Goal: Task Accomplishment & Management: Manage account settings

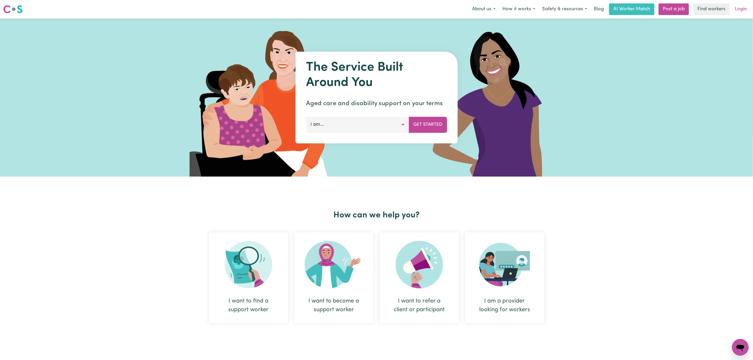
click at [746, 11] on link "Login" at bounding box center [741, 9] width 18 height 12
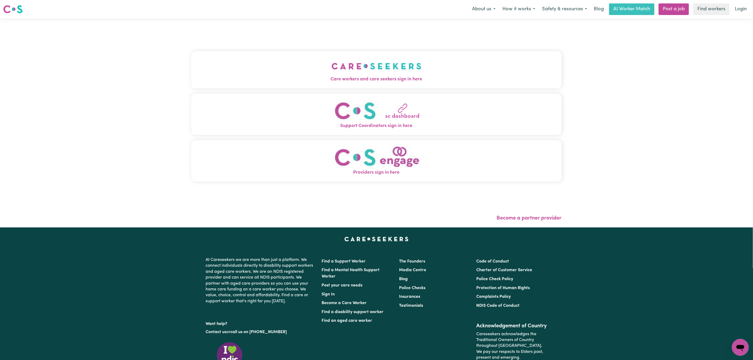
click at [332, 62] on img "Care workers and care seekers sign in here" at bounding box center [377, 66] width 90 height 20
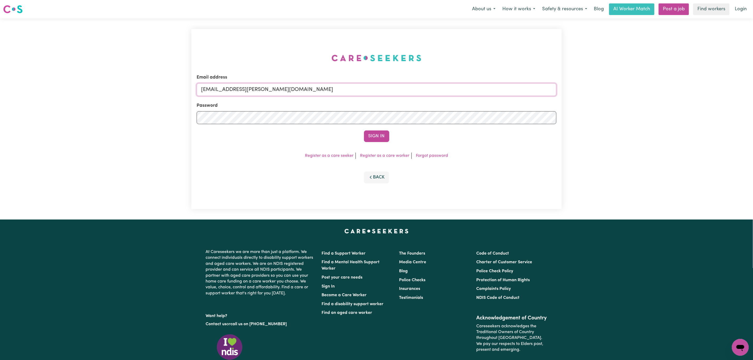
click at [272, 83] on input "[EMAIL_ADDRESS][PERSON_NAME][DOMAIN_NAME]" at bounding box center [377, 89] width 360 height 13
drag, startPoint x: 306, startPoint y: 84, endPoint x: 230, endPoint y: 88, distance: 76.0
click at [230, 88] on input "[EMAIL_ADDRESS][PERSON_NAME][DOMAIN_NAME]" at bounding box center [377, 89] width 360 height 13
paste input "[EMAIL_ADDRESS][DOMAIN_NAME]"
type input "superuser~[EMAIL_ADDRESS][DOMAIN_NAME]"
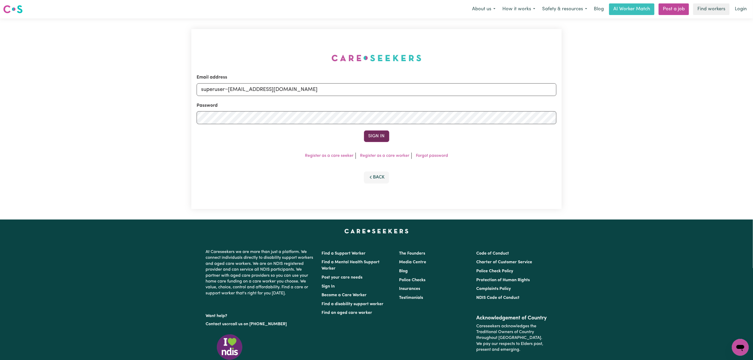
click at [381, 141] on button "Sign In" at bounding box center [376, 136] width 25 height 12
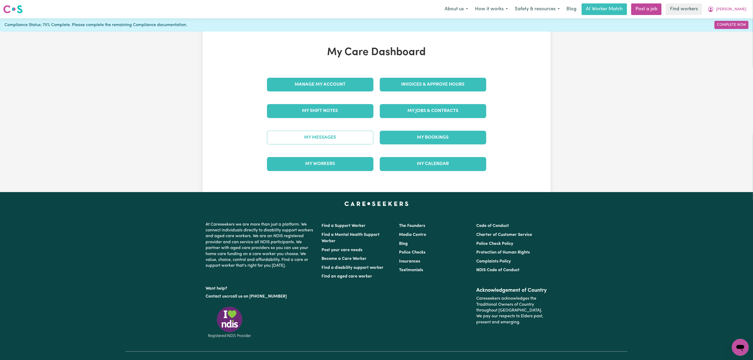
click at [307, 142] on link "My Messages" at bounding box center [320, 138] width 106 height 14
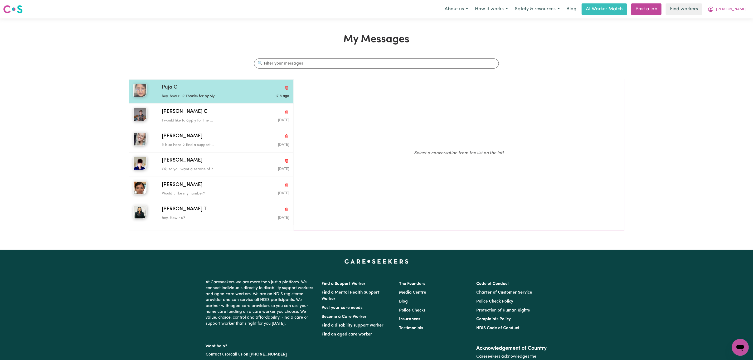
click at [253, 96] on div "17 h ago" at bounding box center [268, 96] width 42 height 5
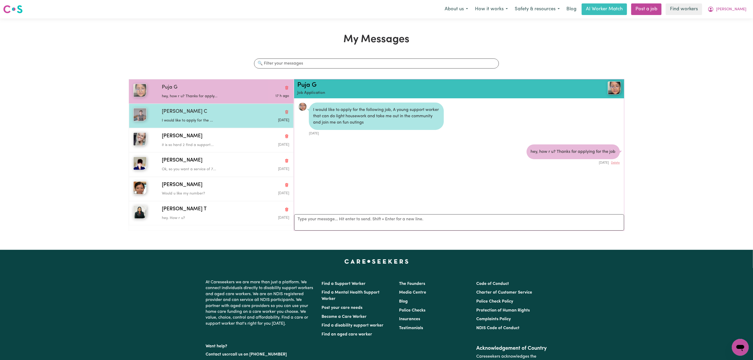
scroll to position [3, 0]
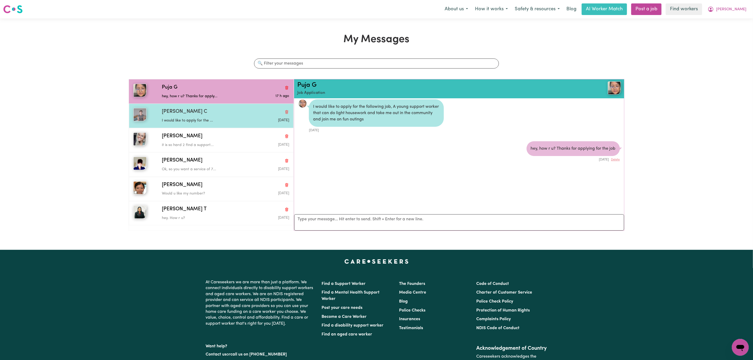
click at [233, 114] on div "[PERSON_NAME] C" at bounding box center [225, 112] width 127 height 8
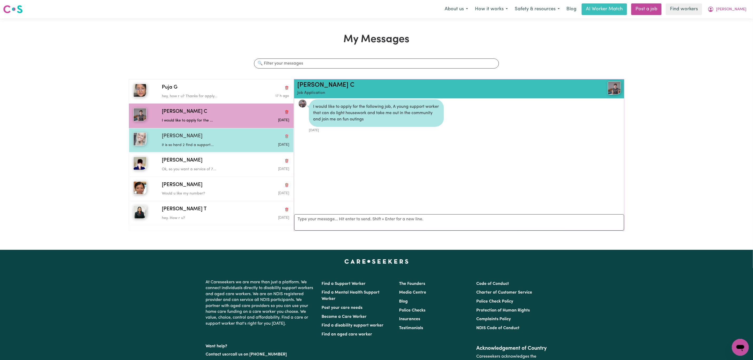
click at [225, 139] on div "[PERSON_NAME]" at bounding box center [225, 137] width 127 height 8
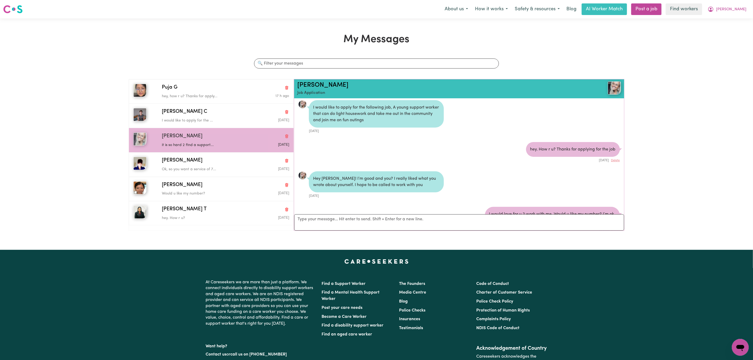
scroll to position [0, 0]
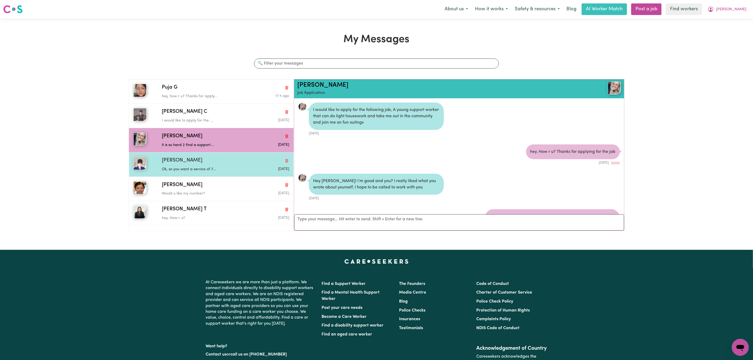
click at [182, 172] on p "Ok, so you want a service of 7..." at bounding box center [204, 170] width 85 height 6
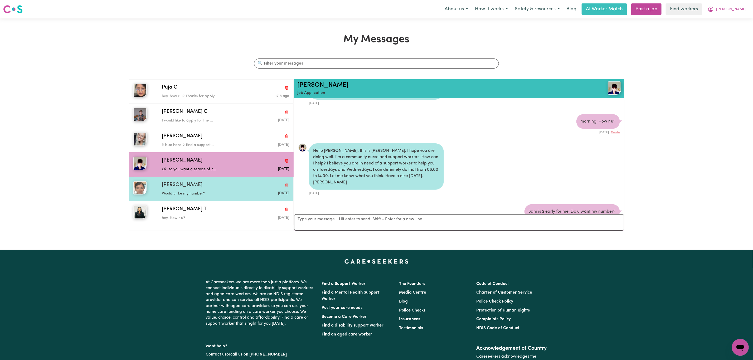
click at [224, 192] on div "Would u like my number?" at bounding box center [204, 193] width 85 height 8
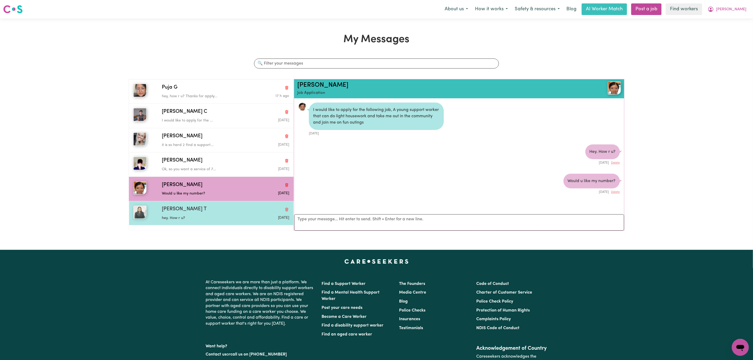
click at [217, 215] on div "hey. How r u?" at bounding box center [204, 217] width 85 height 8
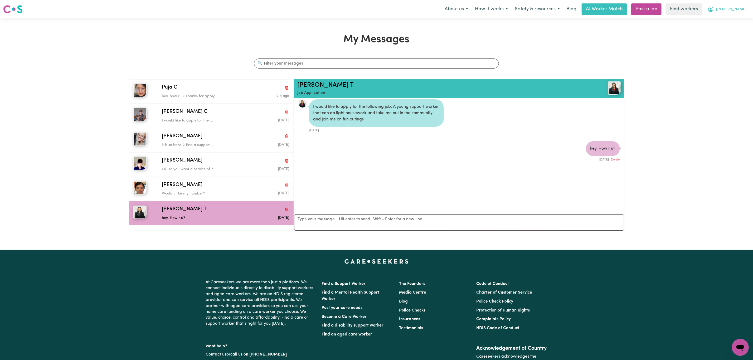
click at [742, 8] on span "[PERSON_NAME]" at bounding box center [731, 10] width 30 height 6
click at [732, 19] on link "My Dashboard" at bounding box center [729, 21] width 42 height 10
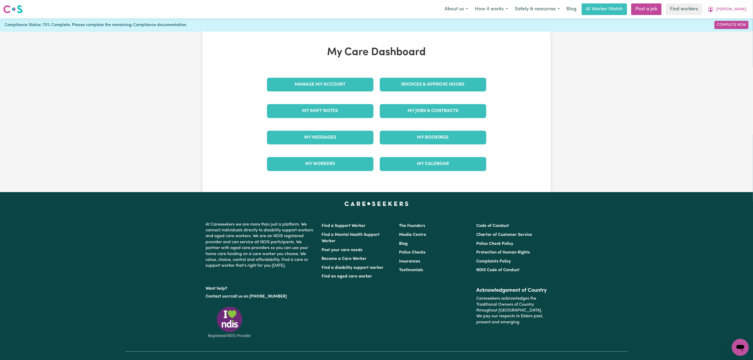
click at [298, 93] on div "Manage My Account" at bounding box center [320, 84] width 113 height 26
click at [300, 81] on link "Manage My Account" at bounding box center [320, 85] width 106 height 14
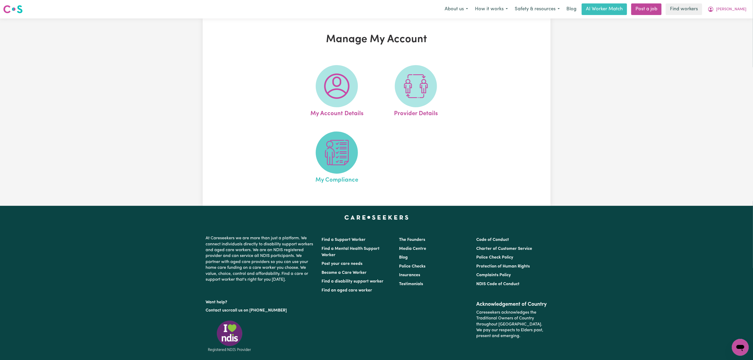
click at [324, 147] on span at bounding box center [337, 153] width 42 height 42
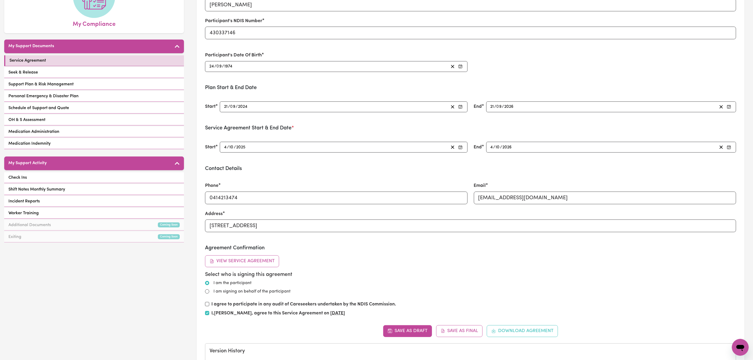
scroll to position [40, 0]
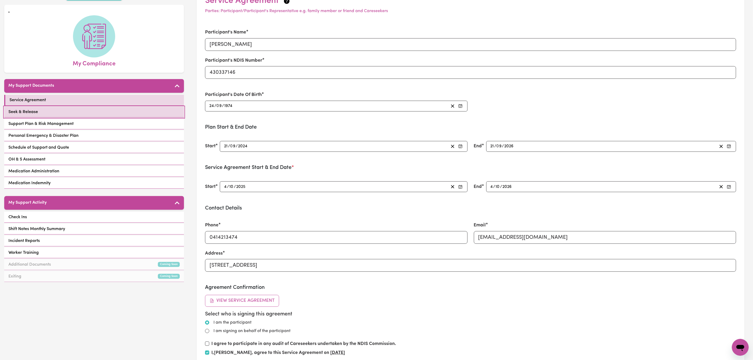
click at [124, 107] on link "Seek & Release" at bounding box center [94, 112] width 180 height 11
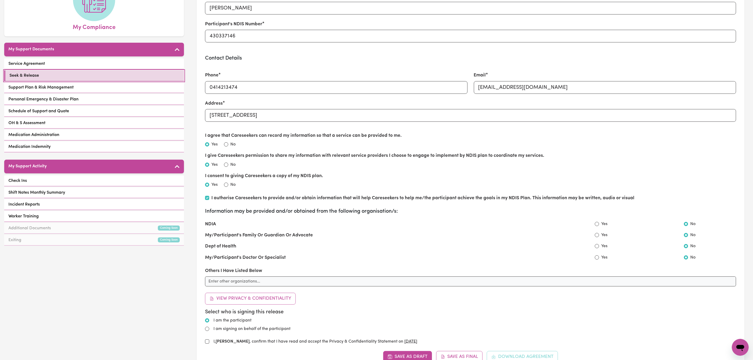
scroll to position [79, 0]
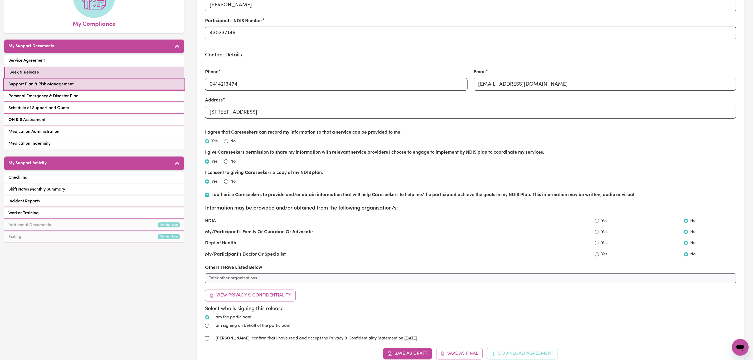
click at [115, 82] on link "Support Plan & Risk Management" at bounding box center [94, 84] width 180 height 11
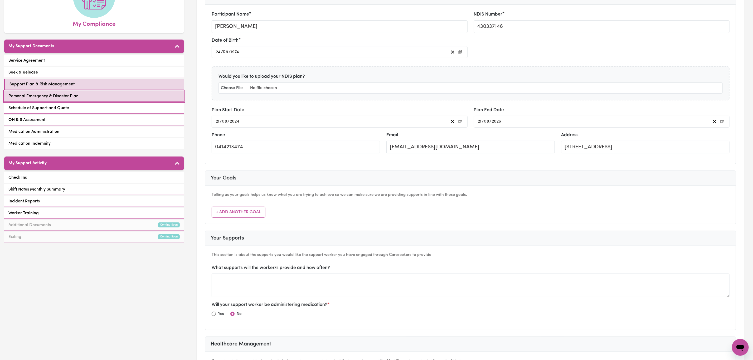
click at [102, 92] on link "Personal Emergency & Disaster Plan" at bounding box center [94, 96] width 180 height 11
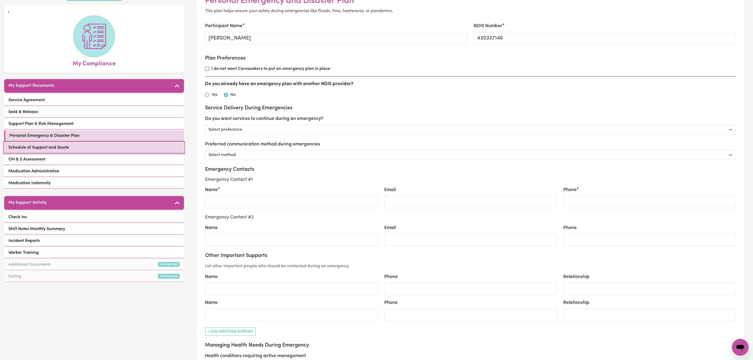
click at [52, 144] on span "Schedule of Support and Quote" at bounding box center [38, 147] width 61 height 6
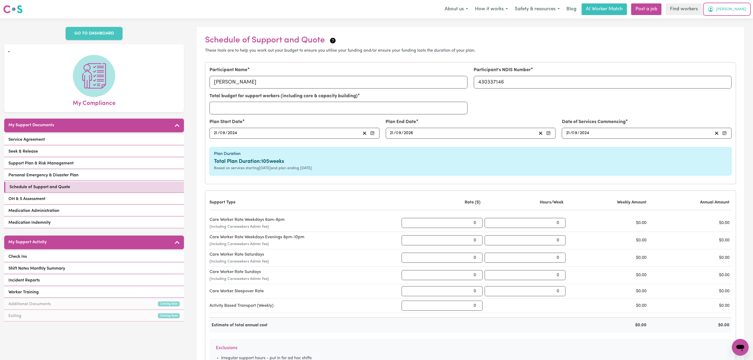
drag, startPoint x: 741, startPoint y: 8, endPoint x: 738, endPoint y: 14, distance: 7.1
click at [740, 8] on span "[PERSON_NAME]" at bounding box center [731, 10] width 30 height 6
click at [736, 18] on link "My Dashboard" at bounding box center [729, 21] width 42 height 10
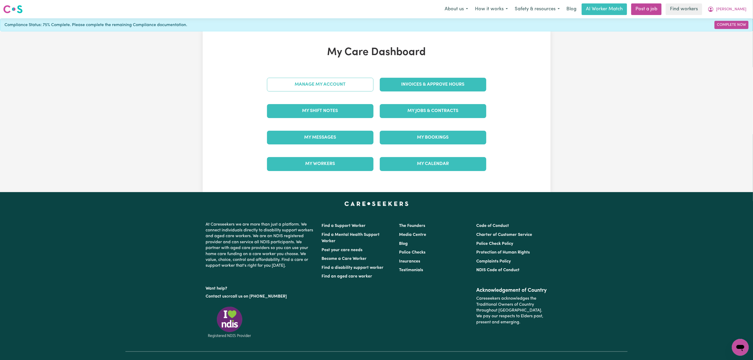
click at [320, 81] on link "Manage My Account" at bounding box center [320, 85] width 106 height 14
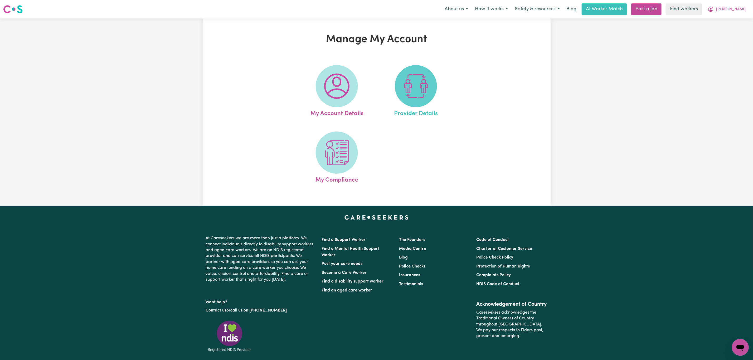
click at [404, 97] on img at bounding box center [415, 86] width 25 height 25
select select "NDIS_FUNDING_PLAN_MANAGED"
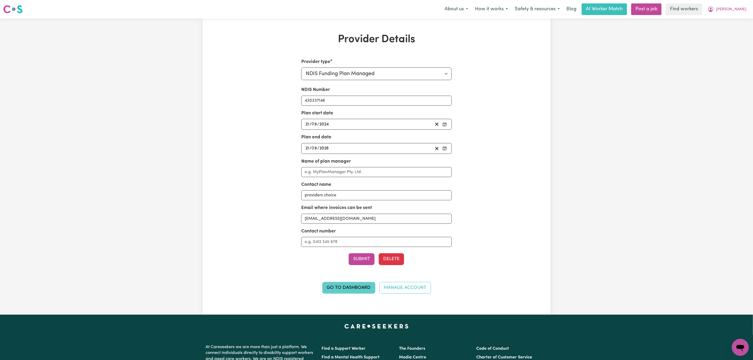
click at [365, 294] on link "Go to Dashboard" at bounding box center [348, 288] width 53 height 12
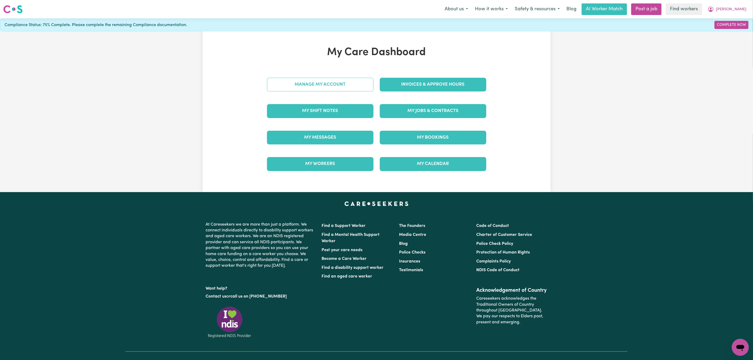
click at [318, 83] on link "Manage My Account" at bounding box center [320, 85] width 106 height 14
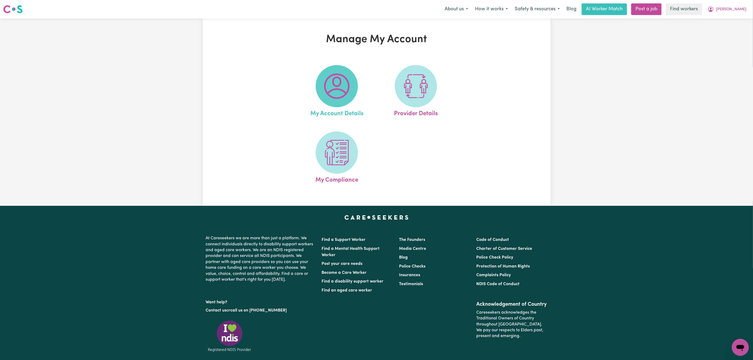
click at [323, 85] on span at bounding box center [337, 86] width 42 height 42
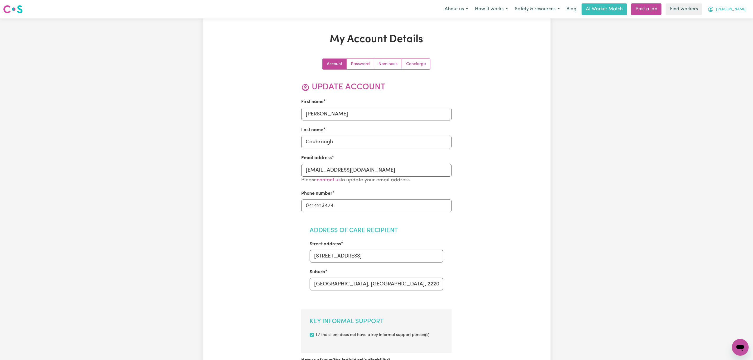
click at [741, 6] on button "[PERSON_NAME]" at bounding box center [727, 9] width 46 height 11
click at [736, 25] on link "My Dashboard" at bounding box center [729, 21] width 42 height 10
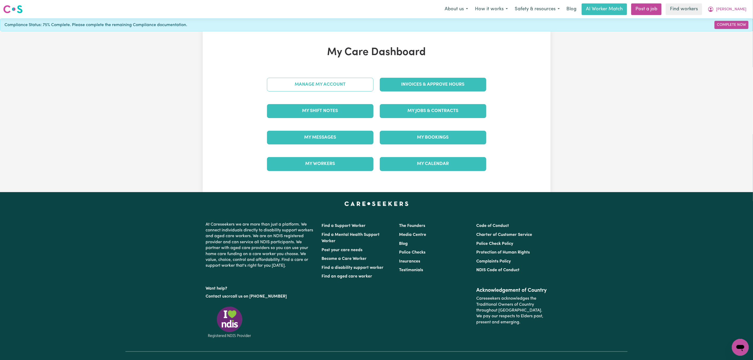
click at [313, 88] on link "Manage My Account" at bounding box center [320, 85] width 106 height 14
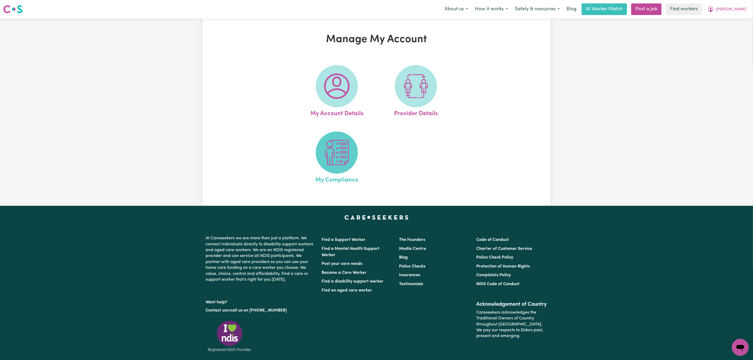
click at [328, 138] on span at bounding box center [337, 153] width 42 height 42
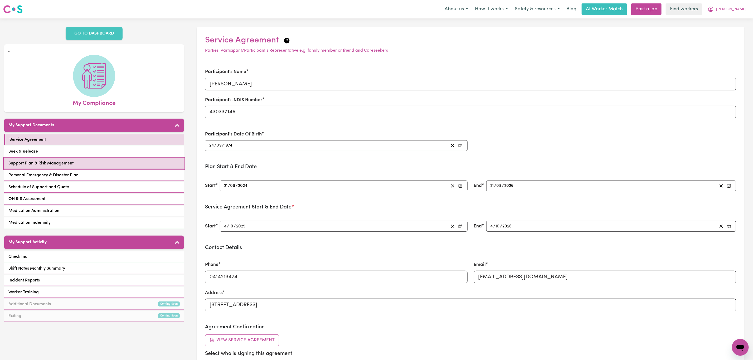
click at [107, 158] on link "Support Plan & Risk Management" at bounding box center [94, 163] width 180 height 11
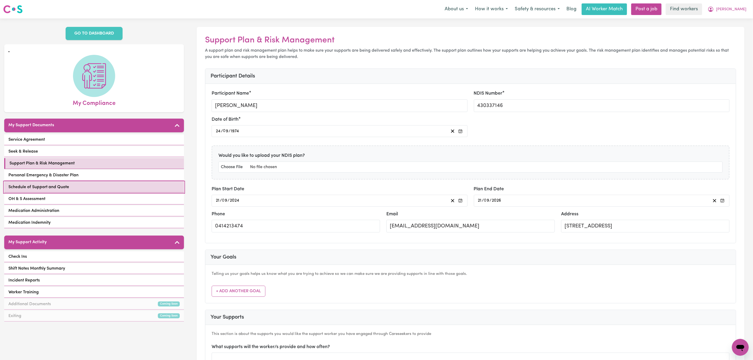
click at [78, 182] on link "Schedule of Support and Quote" at bounding box center [94, 187] width 180 height 11
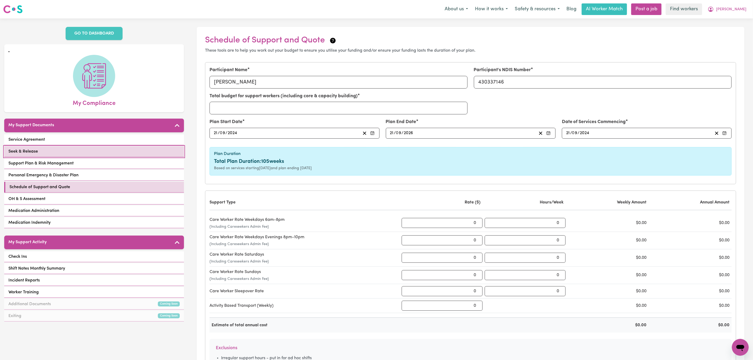
click at [72, 146] on link "Seek & Release" at bounding box center [94, 151] width 180 height 11
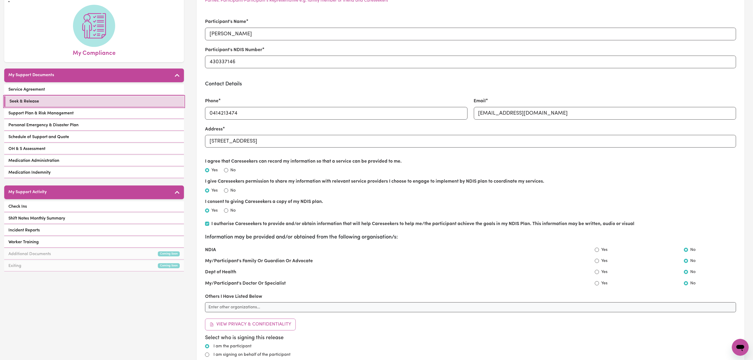
scroll to position [40, 0]
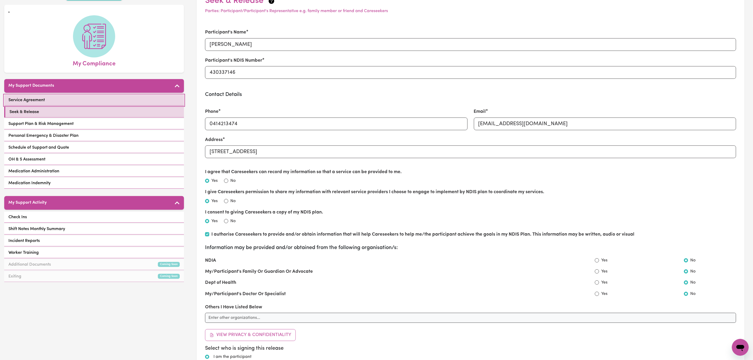
click at [91, 95] on link "Service Agreement" at bounding box center [94, 100] width 180 height 11
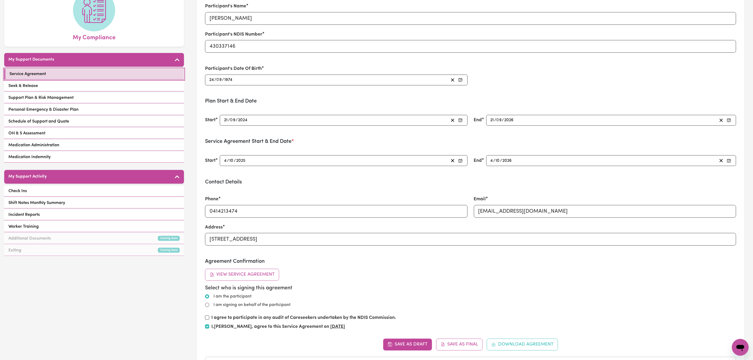
scroll to position [79, 0]
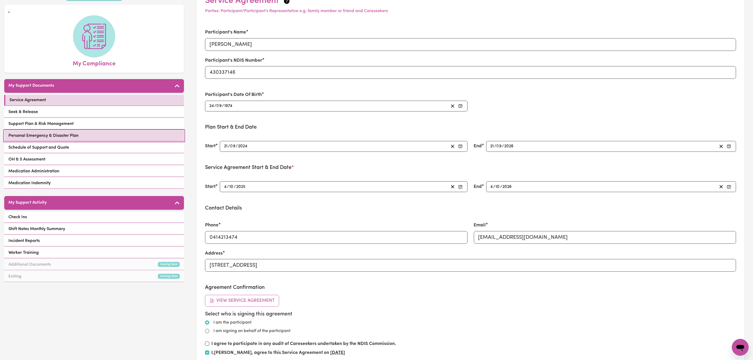
click at [75, 134] on link "Personal Emergency & Disaster Plan" at bounding box center [94, 135] width 180 height 11
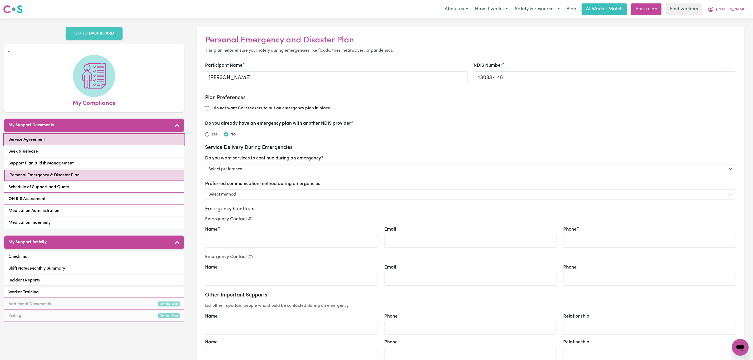
click at [92, 134] on link "Service Agreement" at bounding box center [94, 139] width 180 height 11
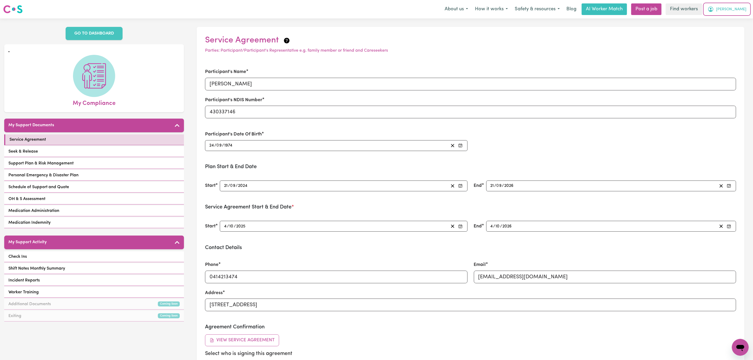
click at [739, 7] on span "[PERSON_NAME]" at bounding box center [731, 10] width 30 height 6
click at [728, 26] on link "Logout" at bounding box center [729, 30] width 42 height 10
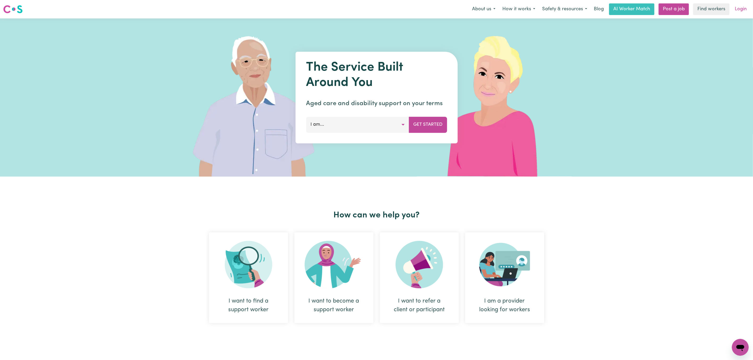
click at [738, 11] on link "Login" at bounding box center [741, 9] width 18 height 12
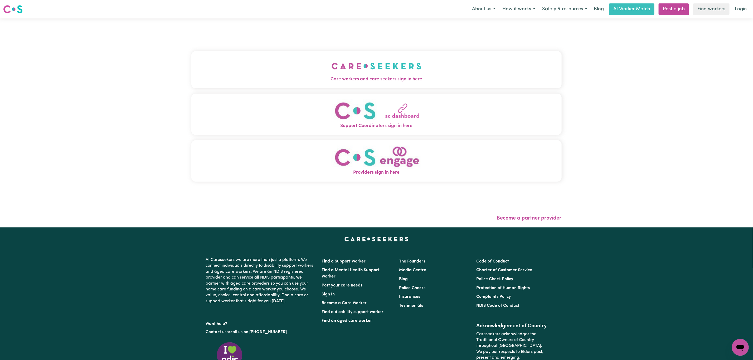
click at [213, 64] on button "Care workers and care seekers sign in here" at bounding box center [376, 69] width 370 height 37
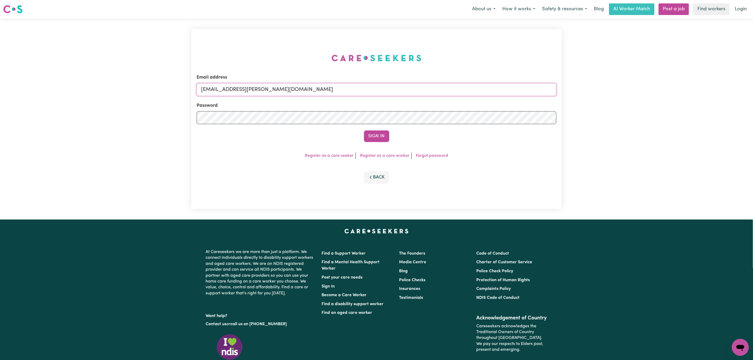
drag, startPoint x: 227, startPoint y: 91, endPoint x: 367, endPoint y: 96, distance: 140.3
click at [367, 96] on form "Email address [EMAIL_ADDRESS][PERSON_NAME][DOMAIN_NAME] Password Sign In" at bounding box center [377, 108] width 360 height 68
paste input "[PERSON_NAME]@[PERSON_NAME]"
type input "[EMAIL_ADDRESS][PERSON_NAME][PERSON_NAME][DOMAIN_NAME]"
click at [374, 137] on button "Sign In" at bounding box center [376, 136] width 25 height 12
